Goal: Transaction & Acquisition: Purchase product/service

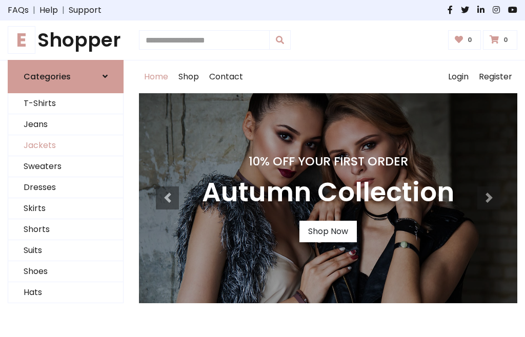
click at [66, 145] on link "Jackets" at bounding box center [65, 145] width 115 height 21
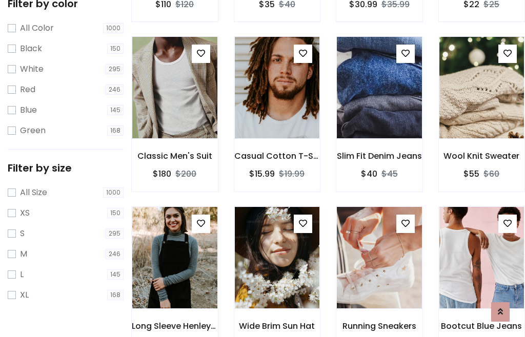
scroll to position [52, 0]
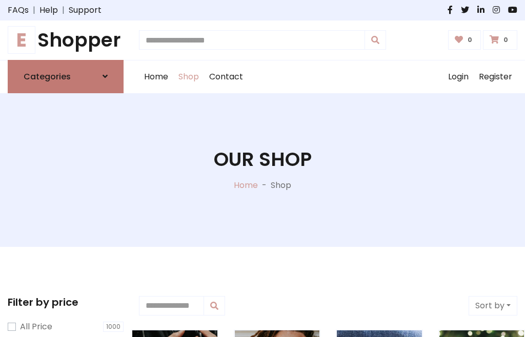
click at [66, 76] on h6 "Categories" at bounding box center [47, 77] width 47 height 10
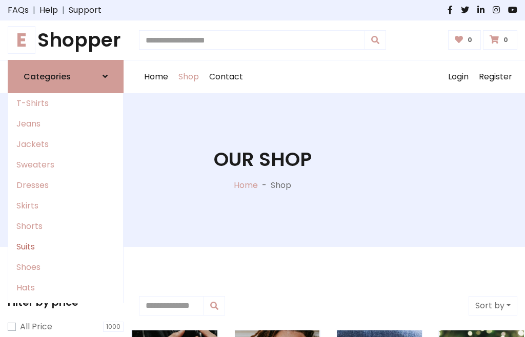
click at [66, 246] on link "Suits" at bounding box center [65, 247] width 115 height 20
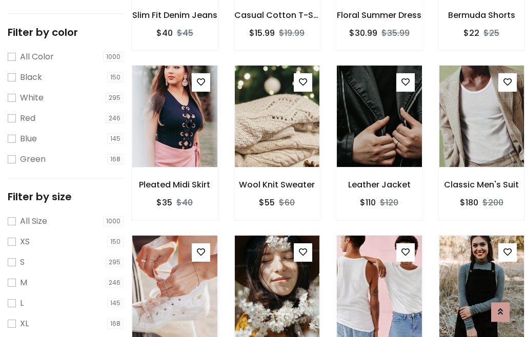
scroll to position [52, 0]
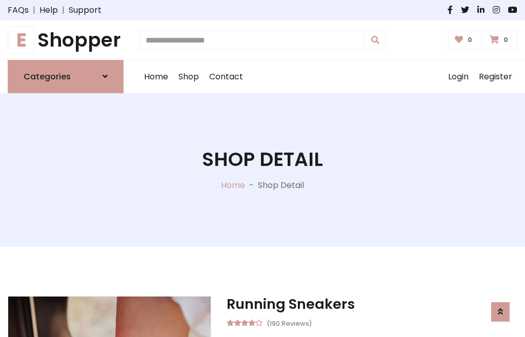
scroll to position [957, 0]
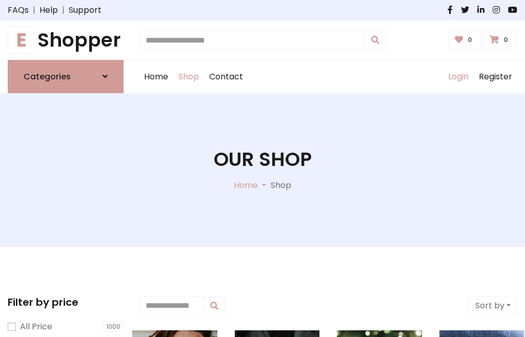
click at [457, 76] on link "Login" at bounding box center [458, 76] width 31 height 33
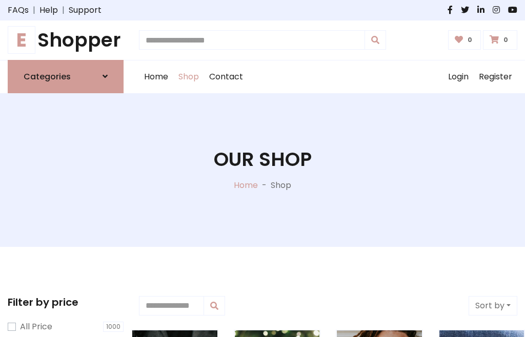
scroll to position [52, 0]
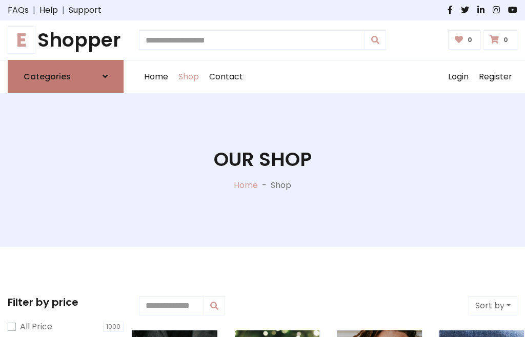
click at [105, 76] on icon at bounding box center [104, 76] width 5 height 8
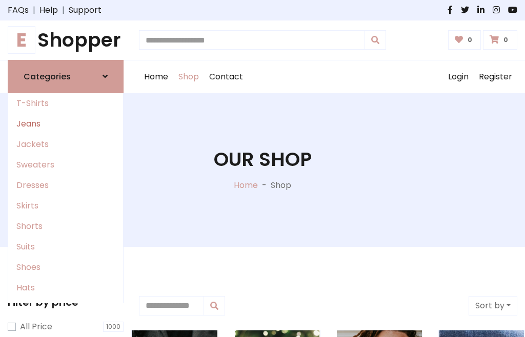
click at [66, 123] on link "Jeans" at bounding box center [65, 124] width 115 height 20
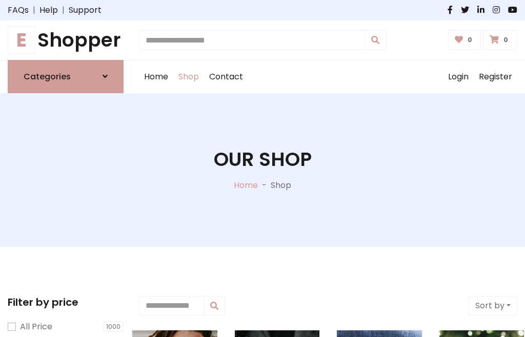
scroll to position [52, 0]
